Goal: Information Seeking & Learning: Find specific page/section

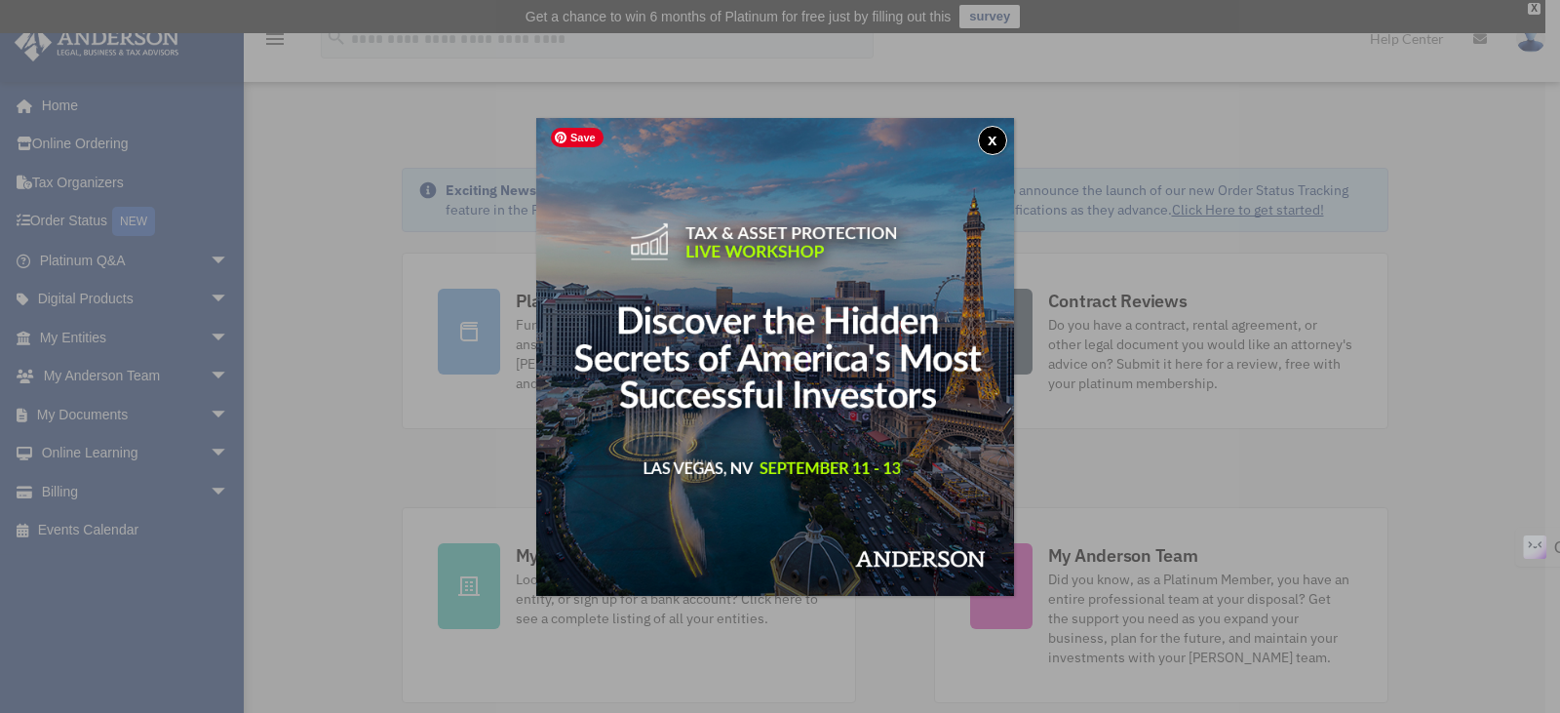
click at [1008, 126] on img at bounding box center [775, 357] width 478 height 478
click at [987, 140] on button "x" at bounding box center [992, 140] width 29 height 29
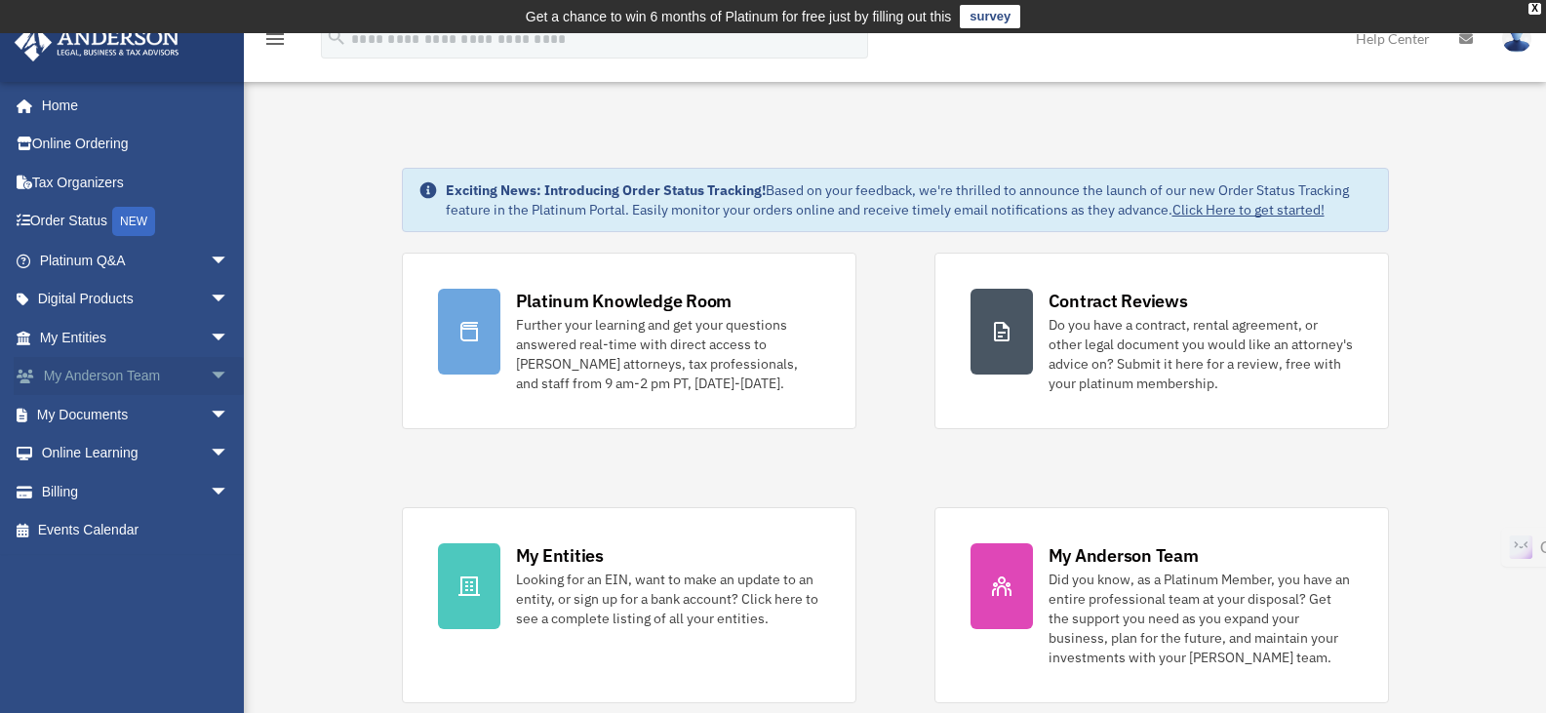
click at [210, 373] on span "arrow_drop_down" at bounding box center [229, 377] width 39 height 40
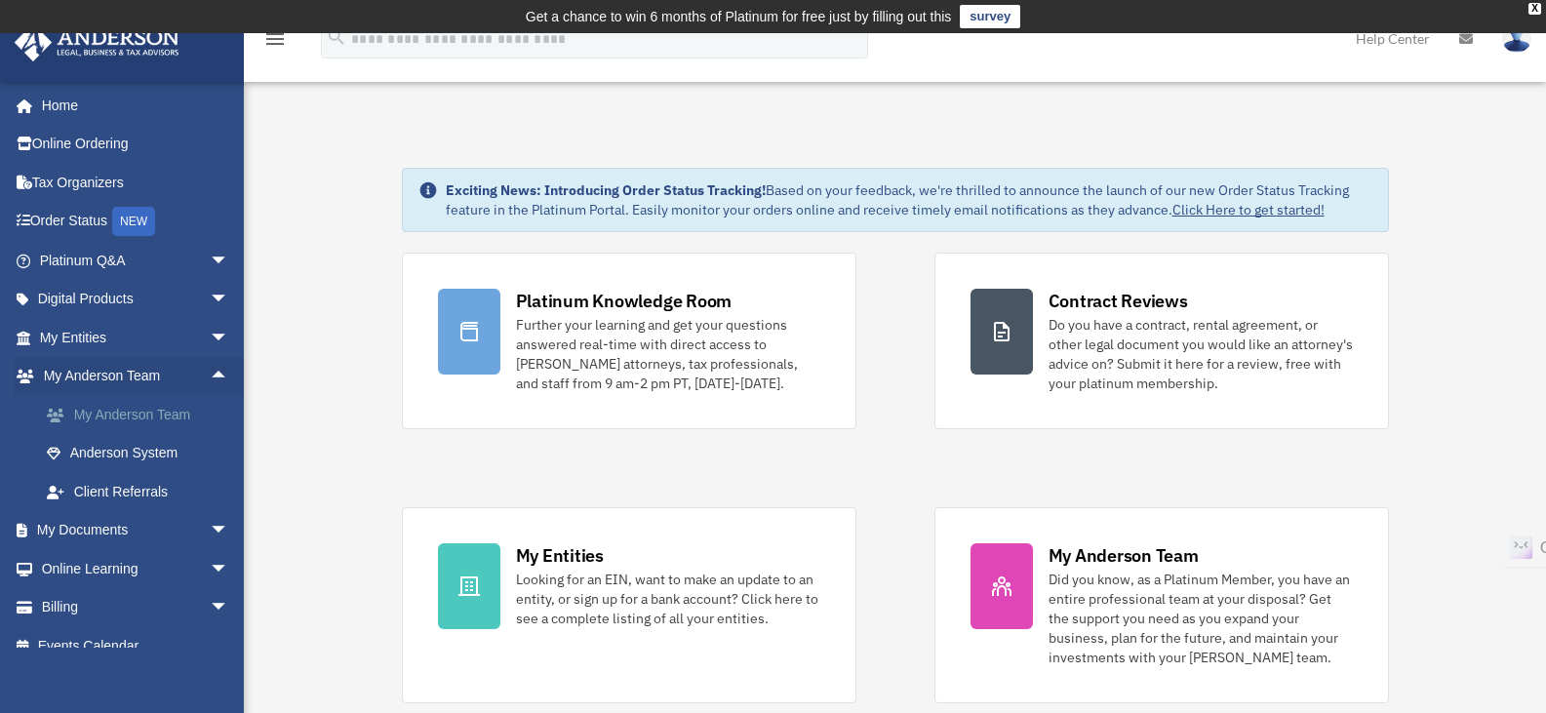
click at [197, 424] on link "My Anderson Team" at bounding box center [142, 414] width 231 height 39
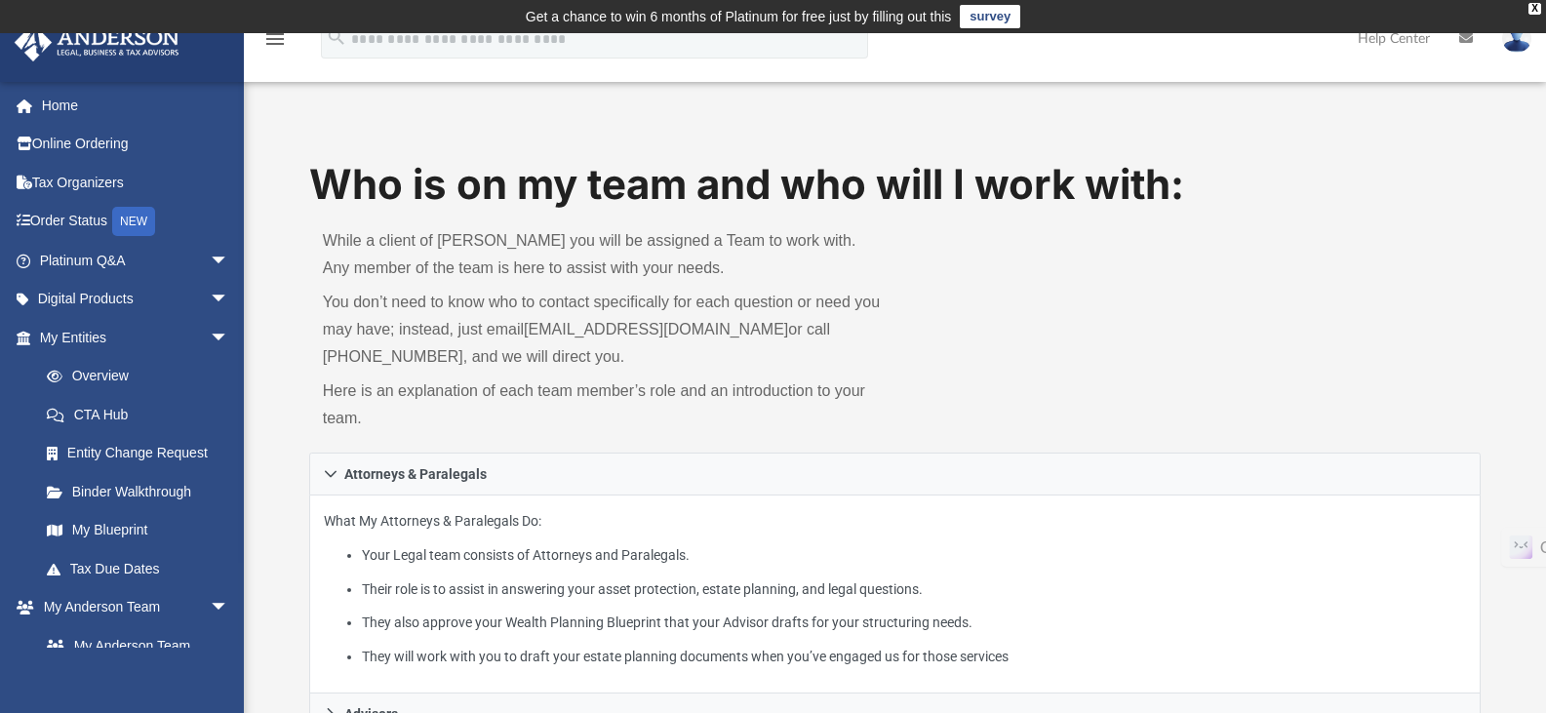
click at [706, 189] on h1 "Who is on my team and who will I work with:" at bounding box center [895, 185] width 1172 height 58
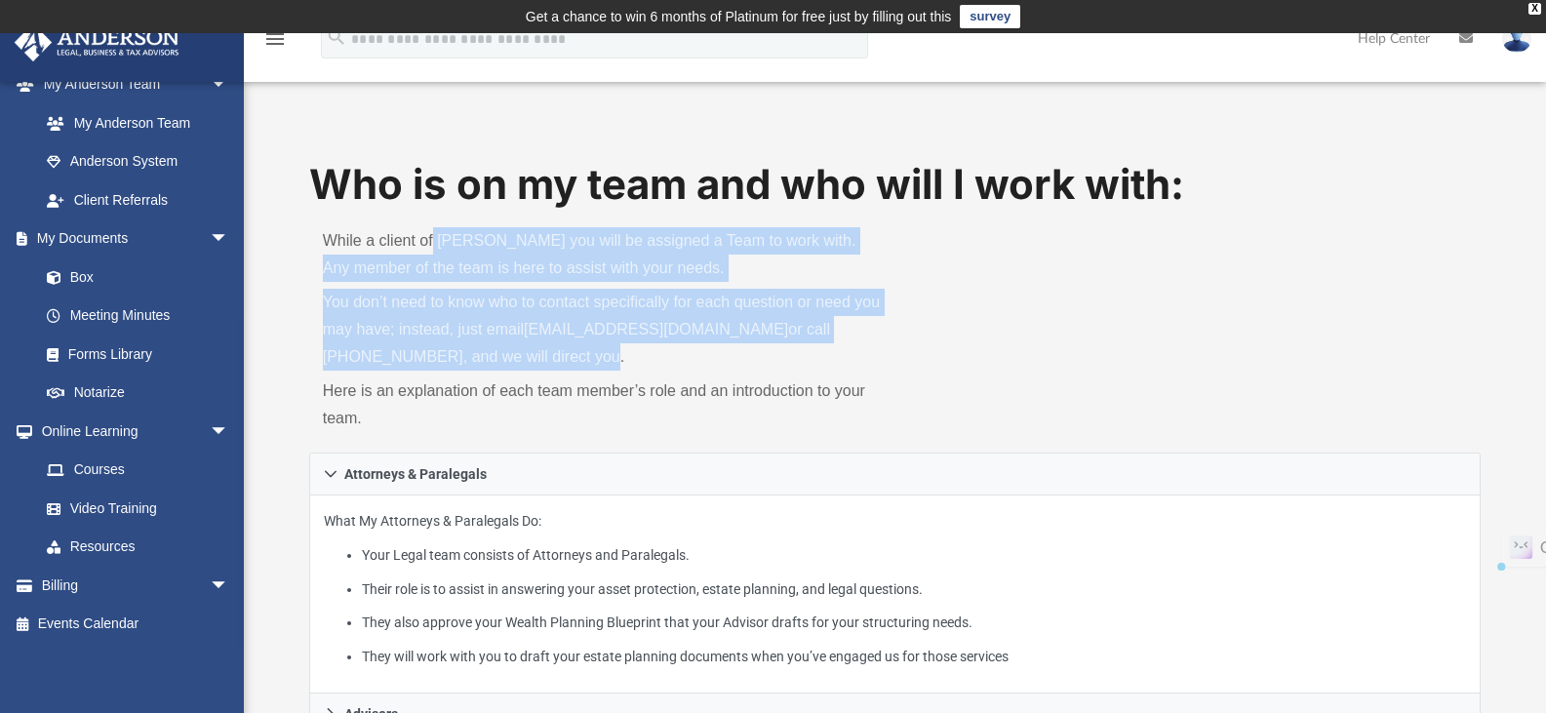
drag, startPoint x: 434, startPoint y: 228, endPoint x: 615, endPoint y: 348, distance: 217.5
click at [615, 348] on div "While a client of [PERSON_NAME] you will be assigned a Team to work with. Any m…" at bounding box center [602, 333] width 586 height 239
click at [615, 348] on p "You don’t need to know who to contact specifically for each question or need yo…" at bounding box center [602, 330] width 559 height 82
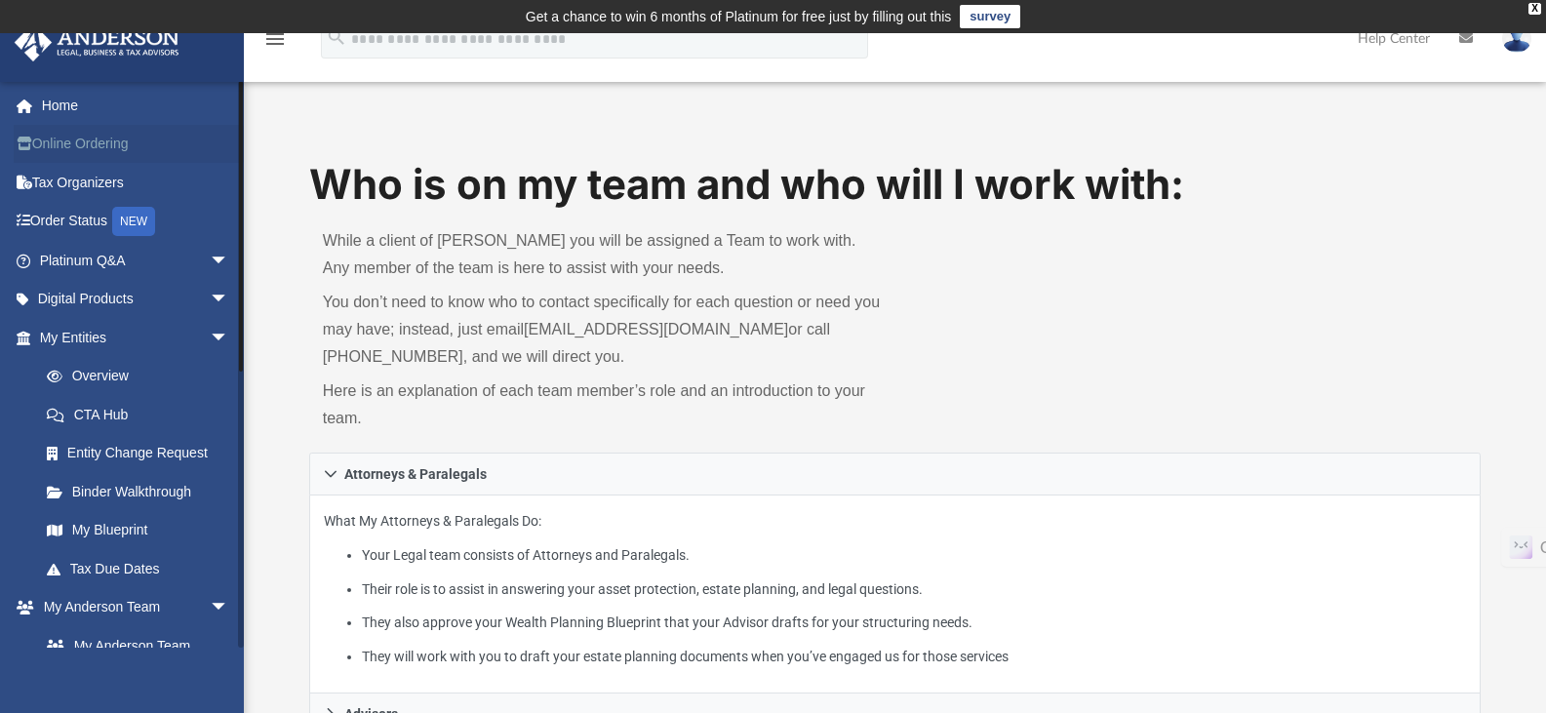
click at [141, 129] on link "Online Ordering" at bounding box center [136, 144] width 245 height 39
click at [100, 141] on link "Online Ordering" at bounding box center [136, 144] width 245 height 39
